Goal: Task Accomplishment & Management: Complete application form

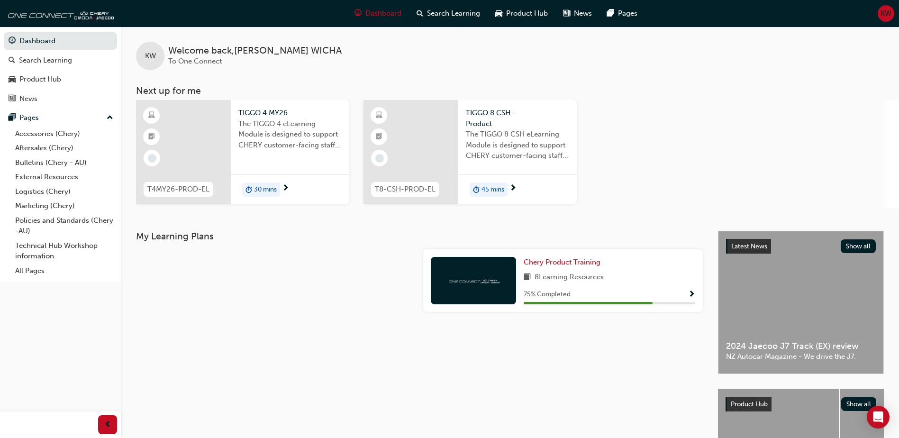
click at [888, 16] on span "KW" at bounding box center [885, 13] width 11 height 11
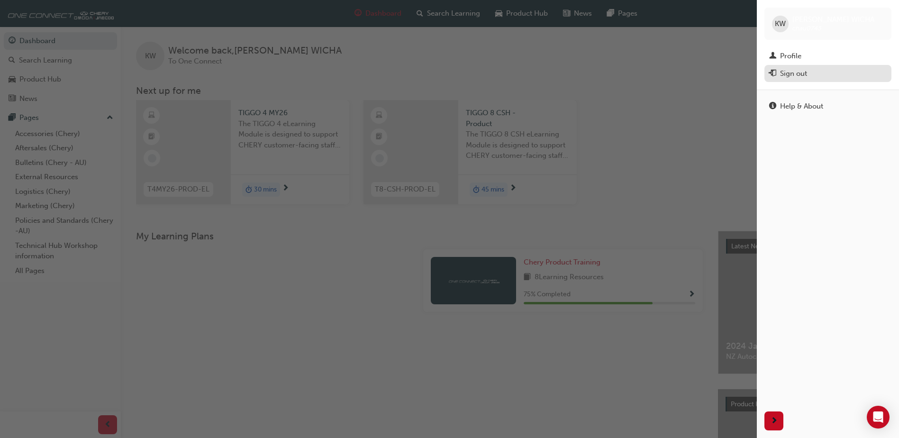
click at [790, 73] on div "Sign out" at bounding box center [793, 73] width 27 height 11
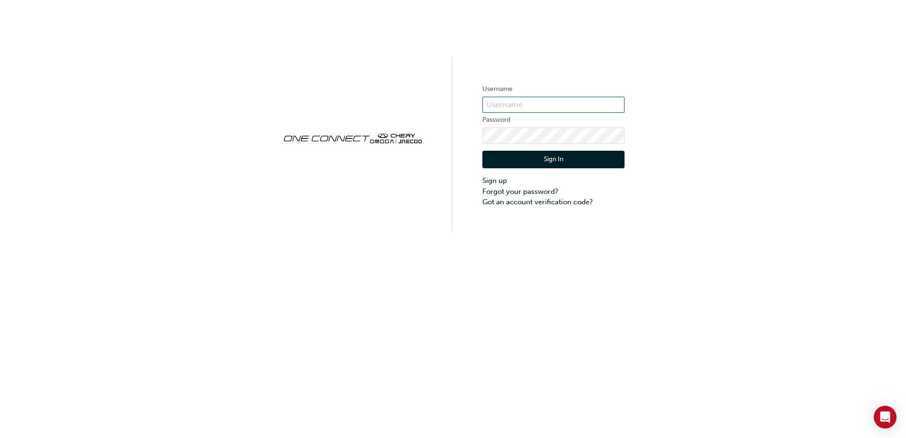
drag, startPoint x: 523, startPoint y: 101, endPoint x: 525, endPoint y: 96, distance: 4.9
click at [524, 98] on input "text" at bounding box center [553, 105] width 142 height 16
drag, startPoint x: 725, startPoint y: 76, endPoint x: 728, endPoint y: 72, distance: 5.4
click at [727, 73] on div "Username Password Sign In Sign up Forgot your password? Got an account verifica…" at bounding box center [453, 116] width 906 height 232
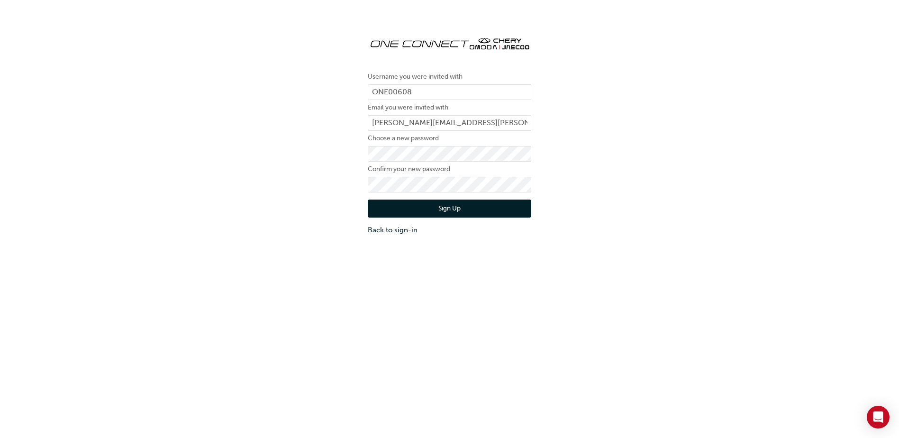
drag, startPoint x: 700, startPoint y: 207, endPoint x: 688, endPoint y: 205, distance: 12.1
click at [700, 207] on div "Username you were invited with ONE00608 Email you were invited with charlotte.n…" at bounding box center [449, 131] width 899 height 221
click at [453, 206] on button "Sign Up" at bounding box center [449, 209] width 163 height 18
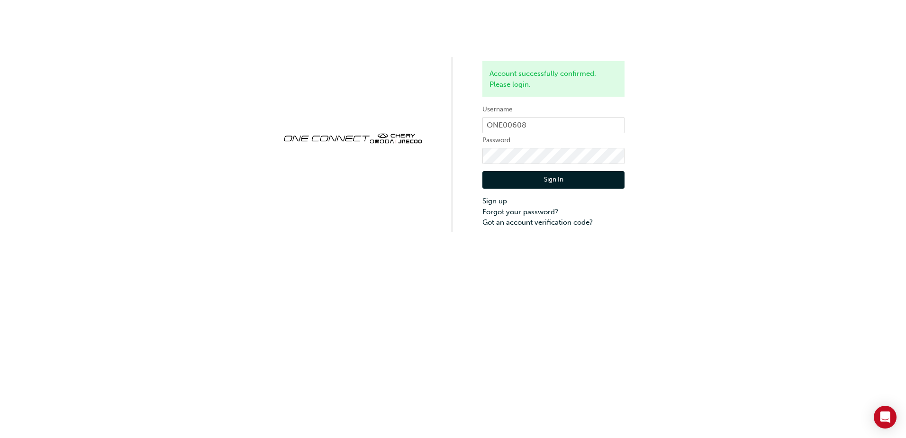
click at [575, 186] on button "Sign In" at bounding box center [553, 180] width 142 height 18
